Goal: Transaction & Acquisition: Book appointment/travel/reservation

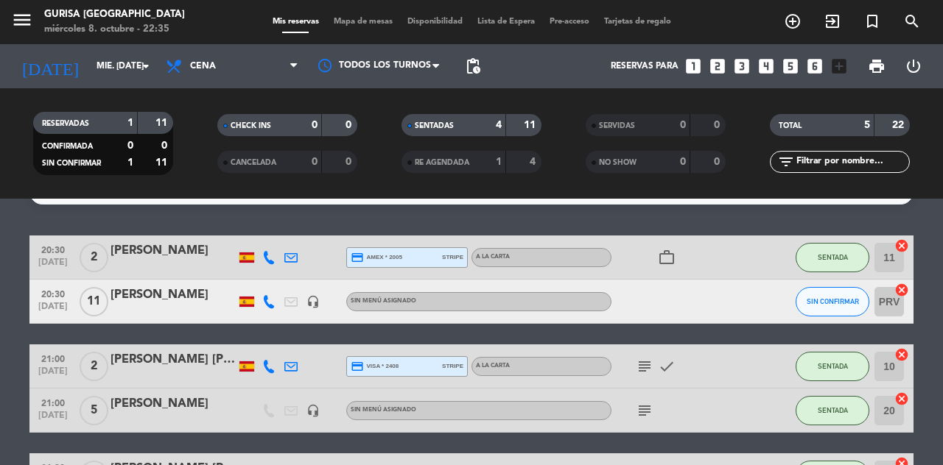
scroll to position [32, 0]
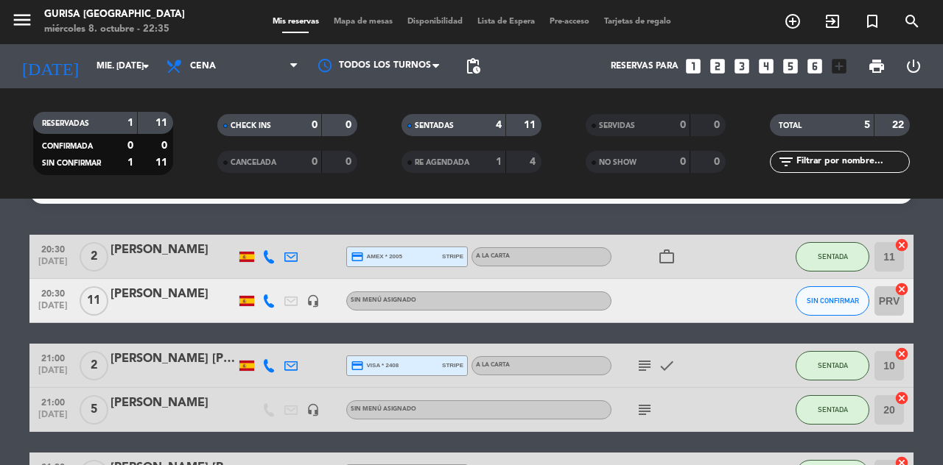
click at [124, 68] on input "mié. [DATE]" at bounding box center [147, 66] width 117 height 25
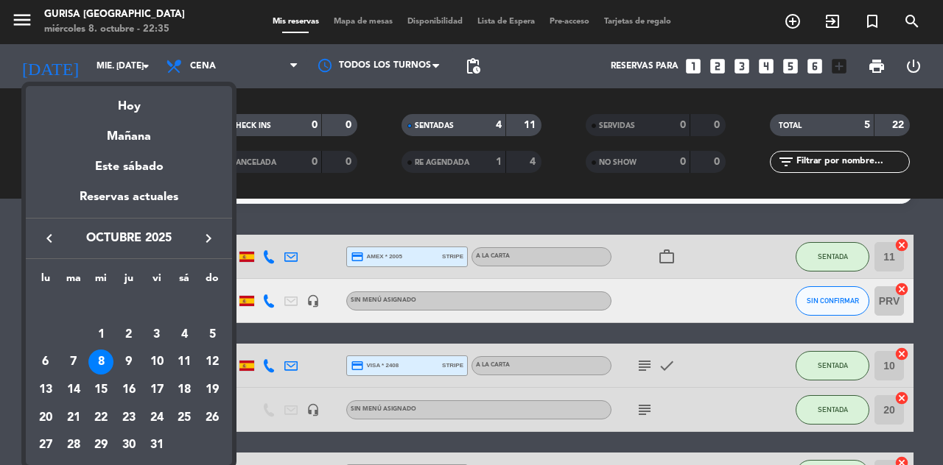
click at [133, 370] on div "9" at bounding box center [128, 362] width 25 height 25
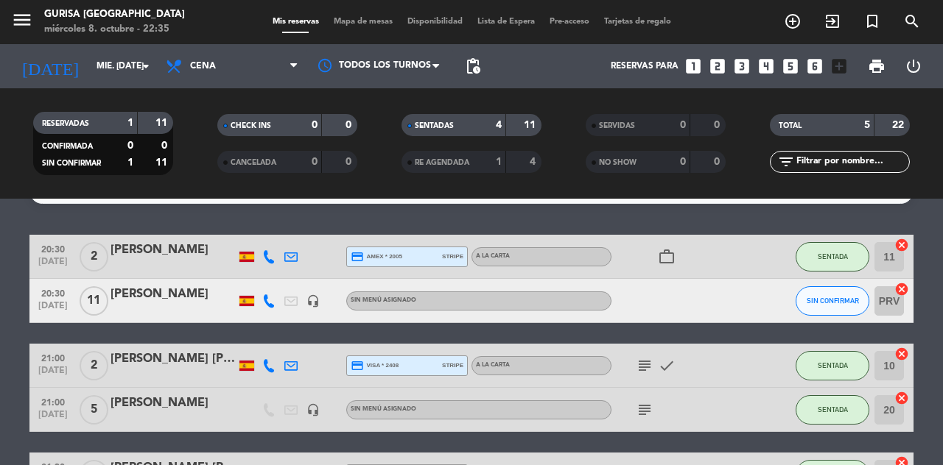
type input "[DEMOGRAPHIC_DATA] [DATE]"
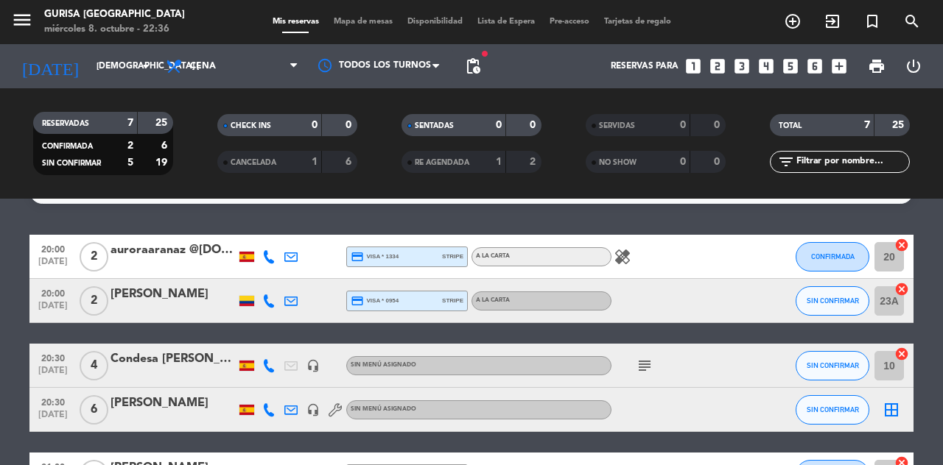
click at [626, 273] on div "healing" at bounding box center [677, 256] width 133 height 43
click at [623, 261] on icon "healing" at bounding box center [623, 257] width 18 height 18
click at [722, 265] on div "healing Alergia navajas" at bounding box center [677, 256] width 133 height 43
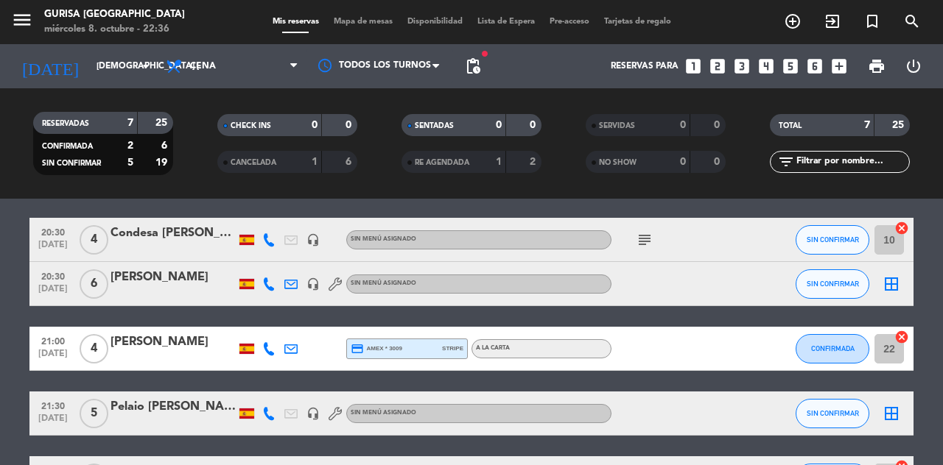
scroll to position [159, 0]
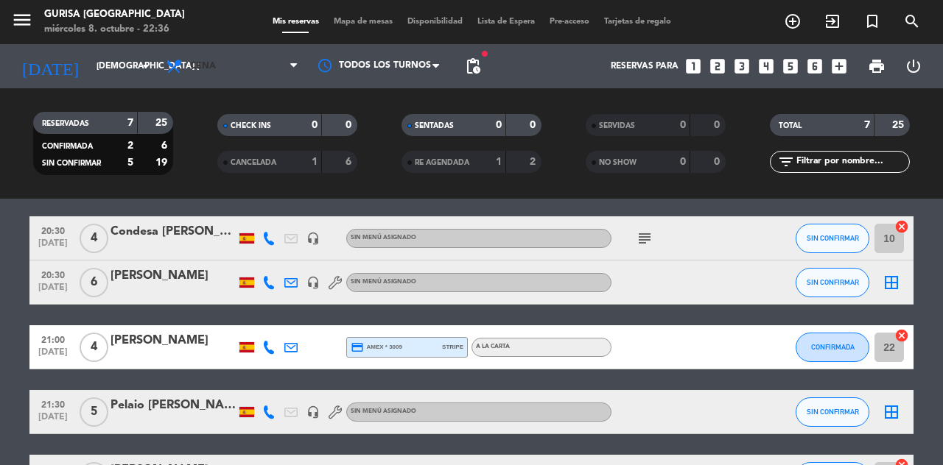
click at [243, 72] on span "Cena" at bounding box center [231, 66] width 147 height 32
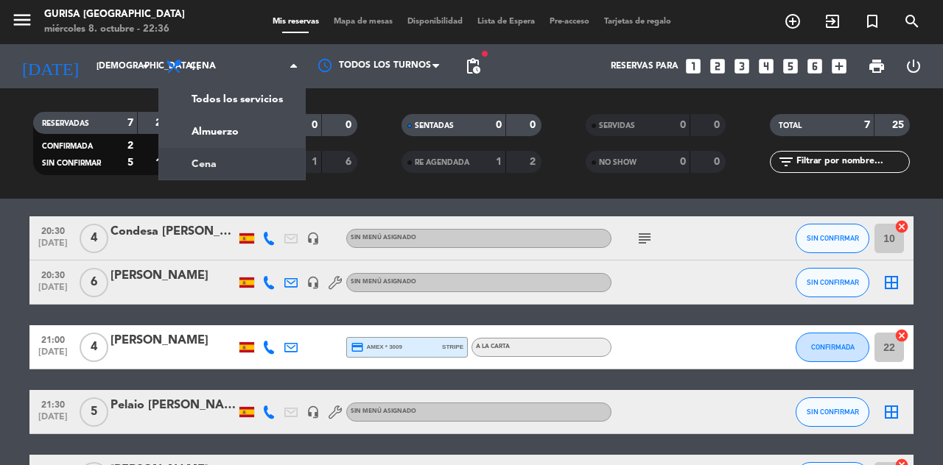
click at [250, 140] on div "menu Gurisa [GEOGRAPHIC_DATA] miércoles 8. octubre - 22:36 Mis reservas Mapa de…" at bounding box center [471, 99] width 943 height 199
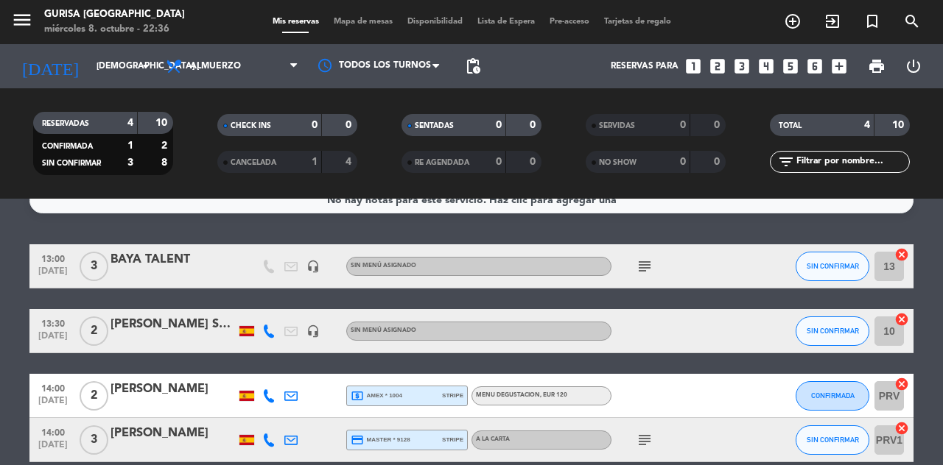
scroll to position [0, 0]
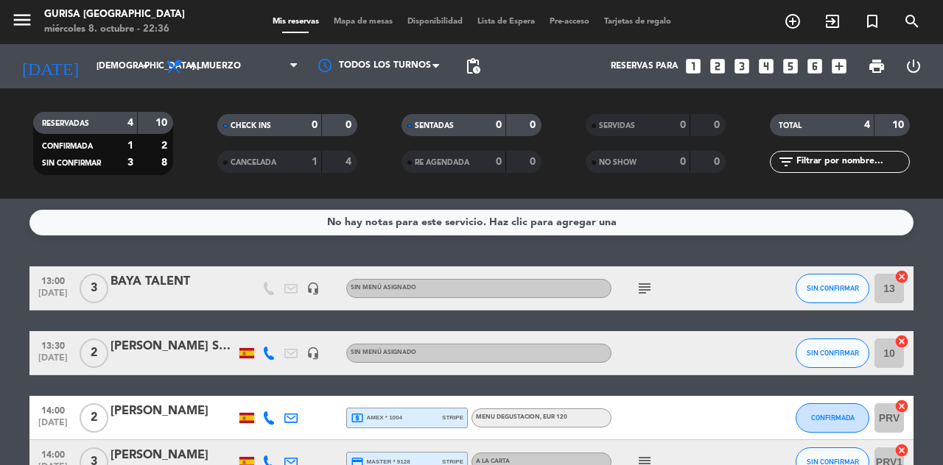
click at [532, 75] on div "Reservas para looks_one looks_two looks_3 looks_4 looks_5 looks_6 add_box" at bounding box center [671, 66] width 366 height 44
click at [787, 27] on icon "add_circle_outline" at bounding box center [793, 22] width 18 height 18
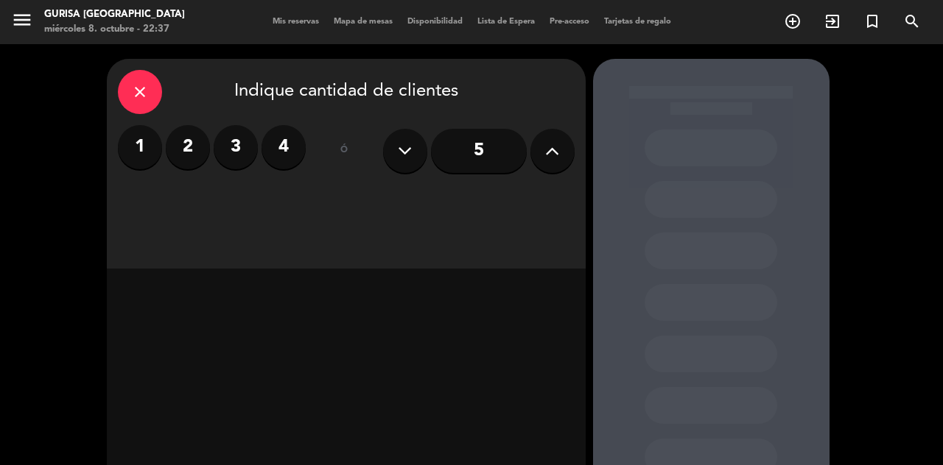
click at [176, 152] on label "2" at bounding box center [188, 147] width 44 height 44
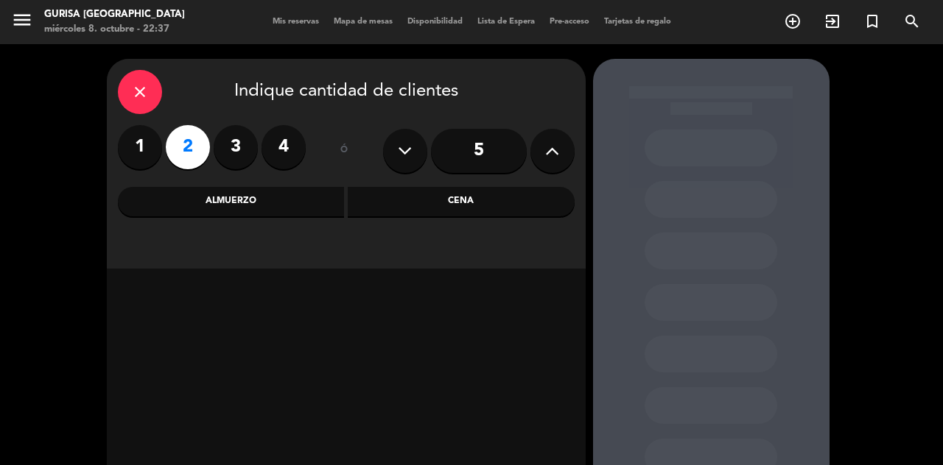
click at [281, 205] on div "Almuerzo" at bounding box center [231, 201] width 227 height 29
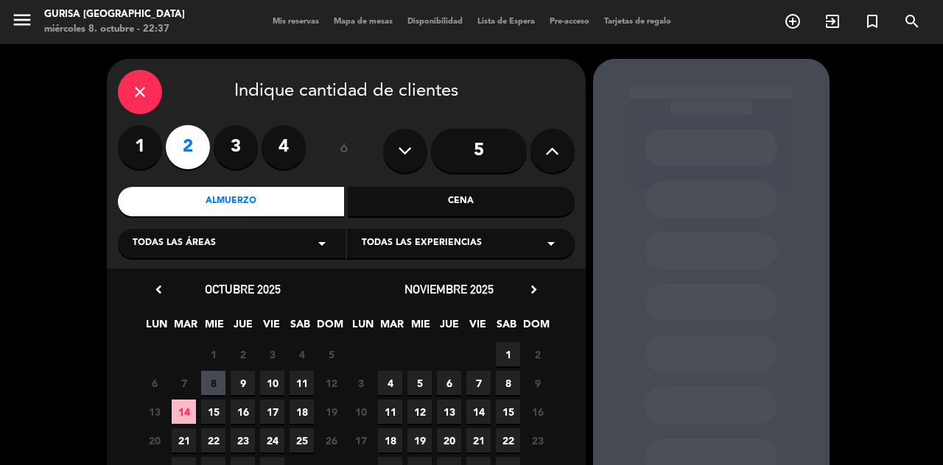
click at [242, 387] on span "9" at bounding box center [243, 383] width 24 height 24
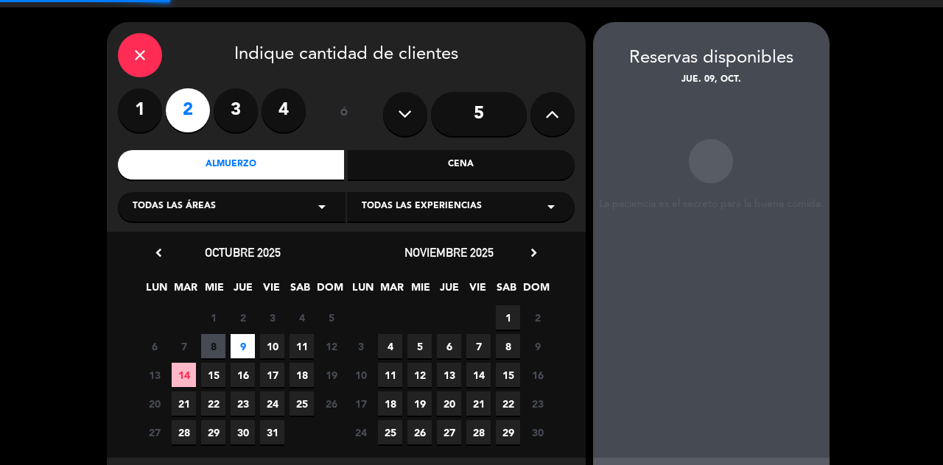
scroll to position [37, 0]
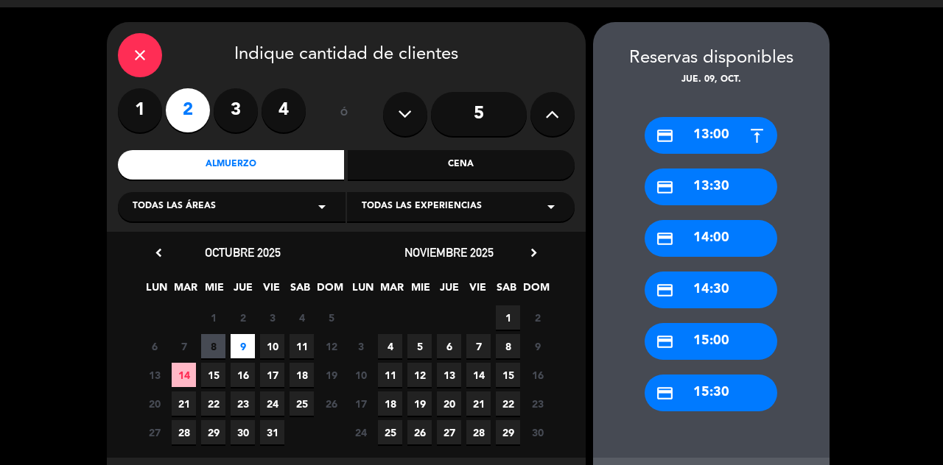
click at [300, 214] on div "Todas las áreas arrow_drop_down" at bounding box center [232, 206] width 228 height 29
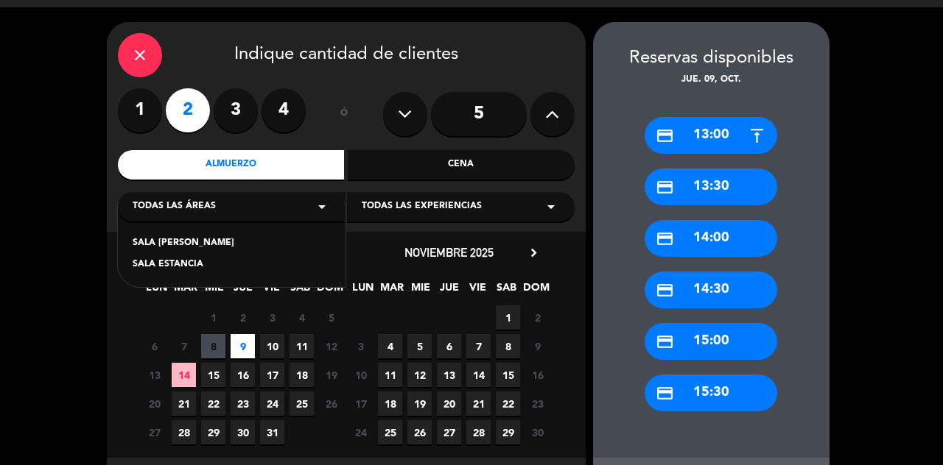
click at [191, 245] on div "SALA [PERSON_NAME]" at bounding box center [232, 243] width 198 height 15
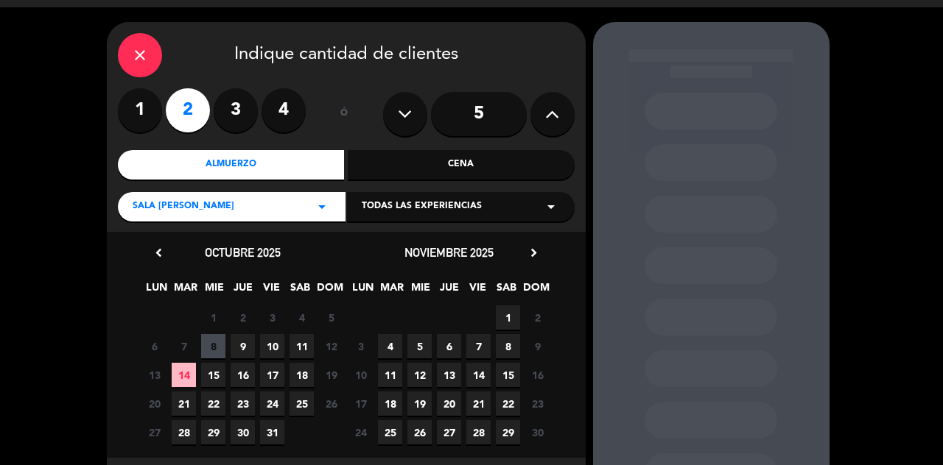
click at [501, 219] on div "Todas las experiencias arrow_drop_down" at bounding box center [461, 206] width 228 height 29
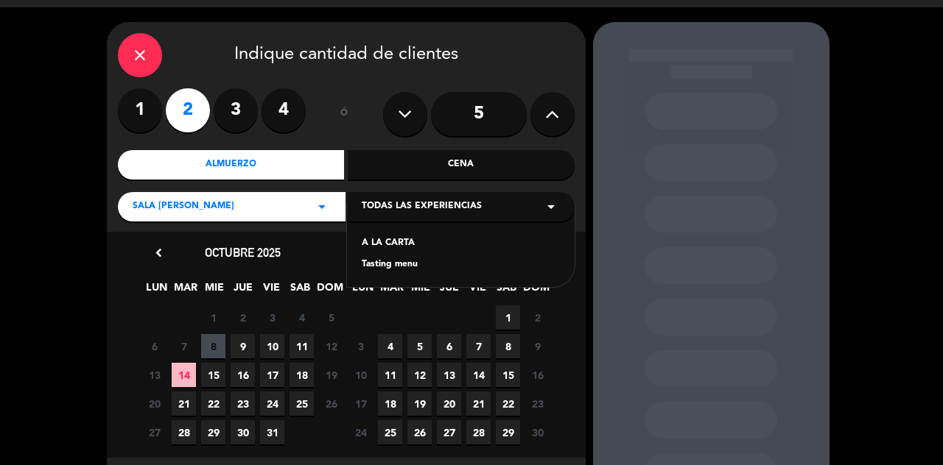
click at [386, 245] on div "A LA CARTA" at bounding box center [461, 243] width 198 height 15
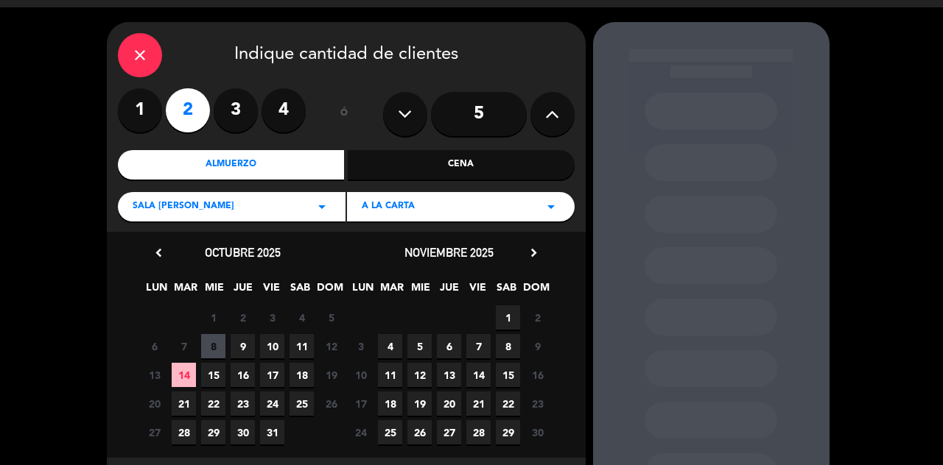
click at [235, 350] on span "9" at bounding box center [243, 346] width 24 height 24
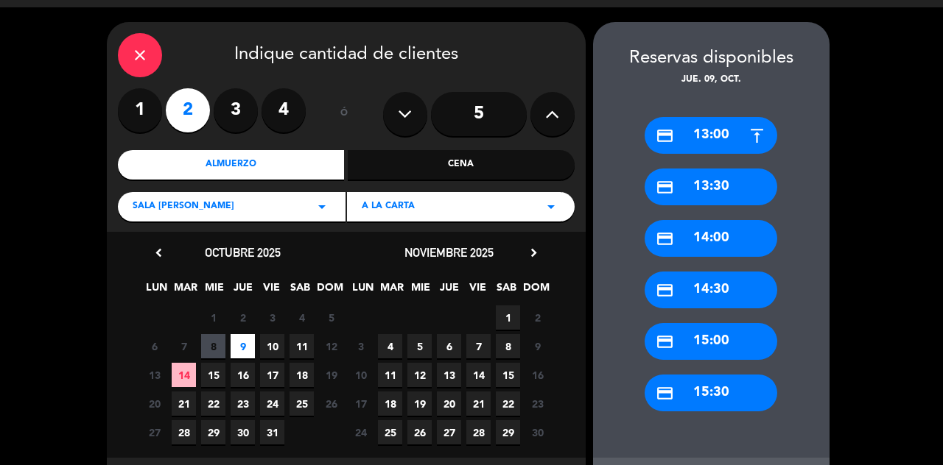
click at [735, 193] on div "credit_card 13:30" at bounding box center [710, 187] width 133 height 37
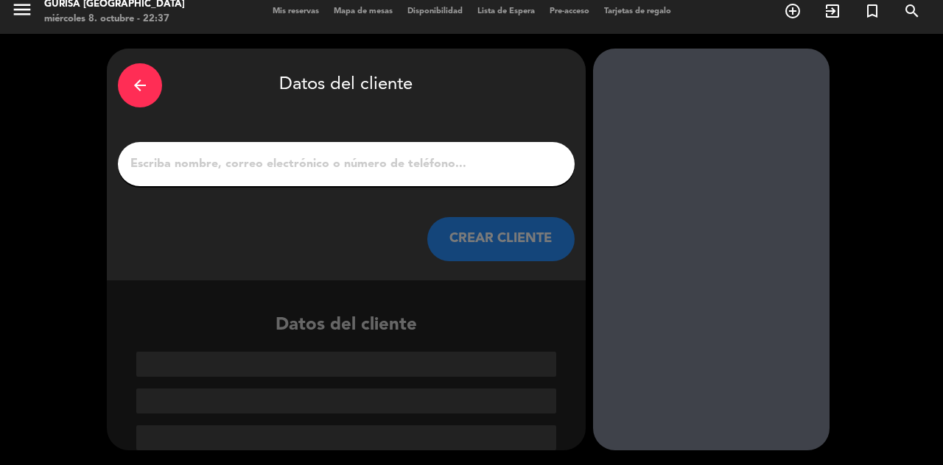
scroll to position [0, 0]
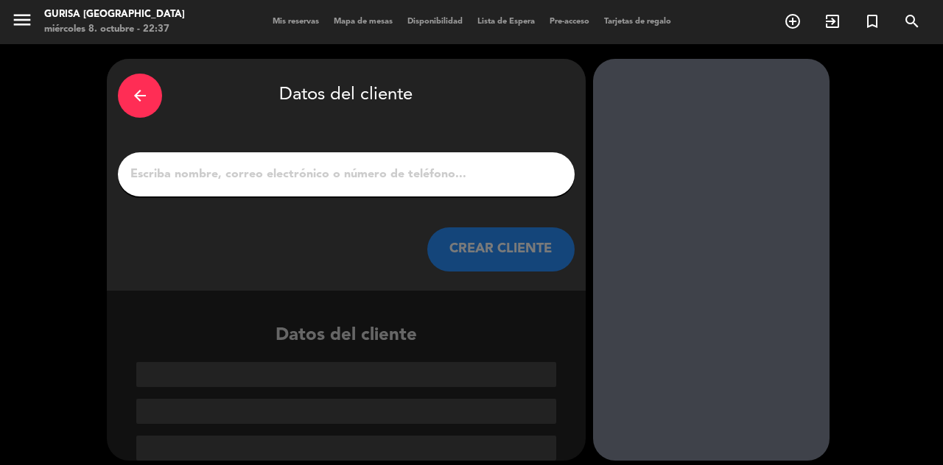
click at [418, 169] on input "1" at bounding box center [346, 174] width 435 height 21
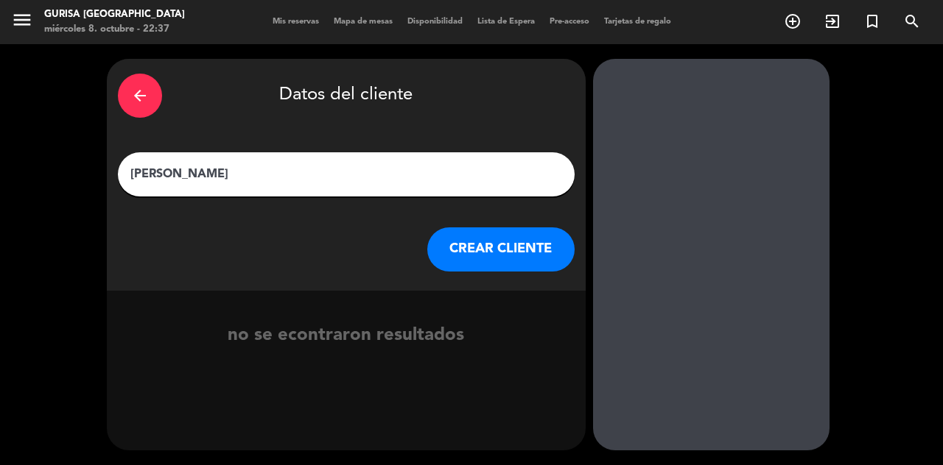
type input "[PERSON_NAME]"
click at [720, 133] on div at bounding box center [711, 255] width 236 height 392
click at [525, 245] on button "CREAR CLIENTE" at bounding box center [500, 250] width 147 height 44
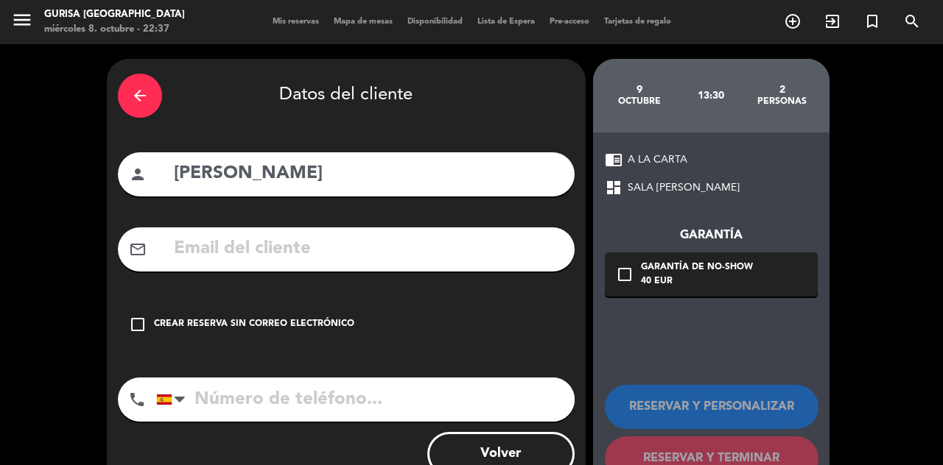
click at [426, 396] on input "tel" at bounding box center [365, 400] width 418 height 44
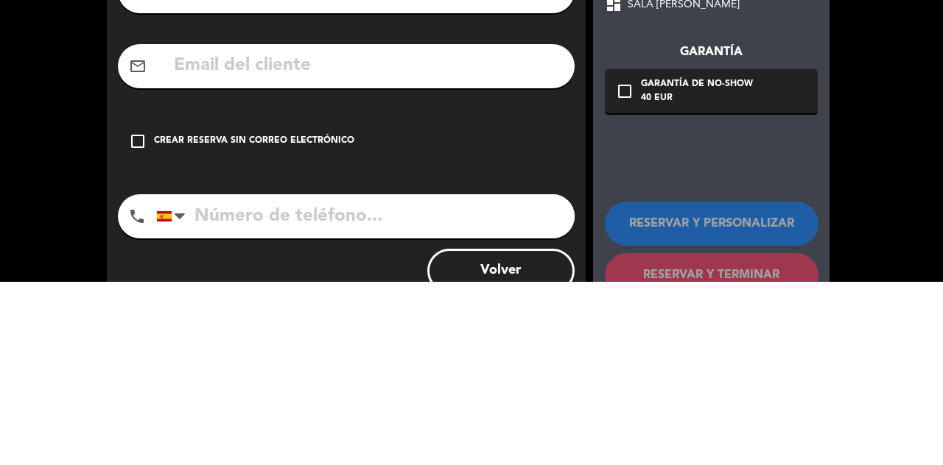
scroll to position [47, 0]
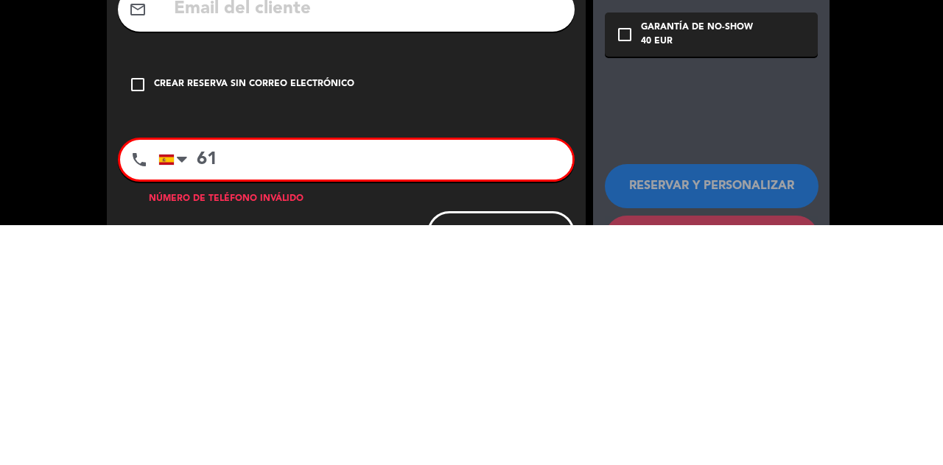
type input "6"
